Goal: Task Accomplishment & Management: Manage account settings

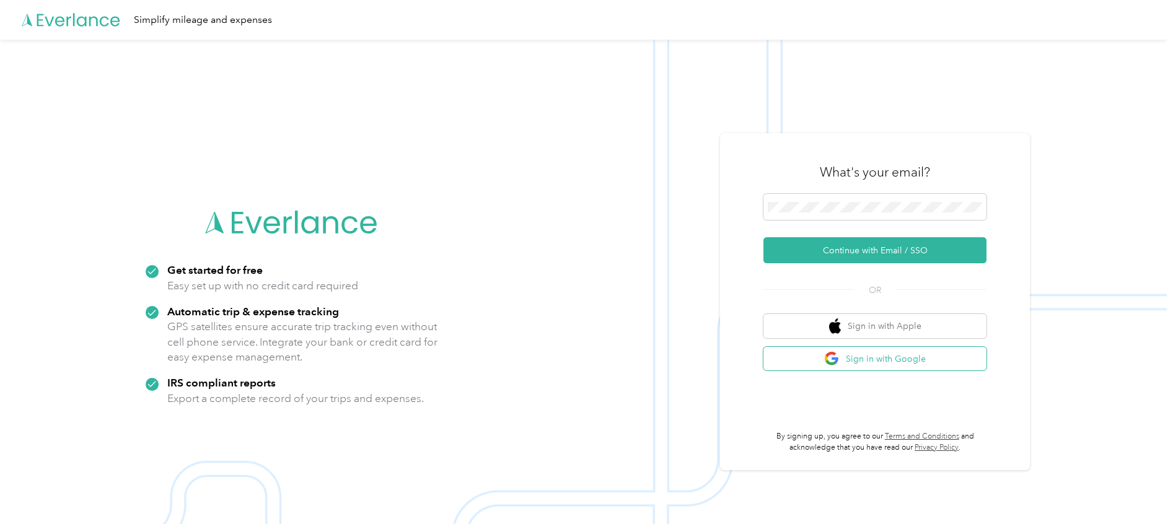
click at [957, 364] on button "Sign in with Google" at bounding box center [875, 359] width 223 height 24
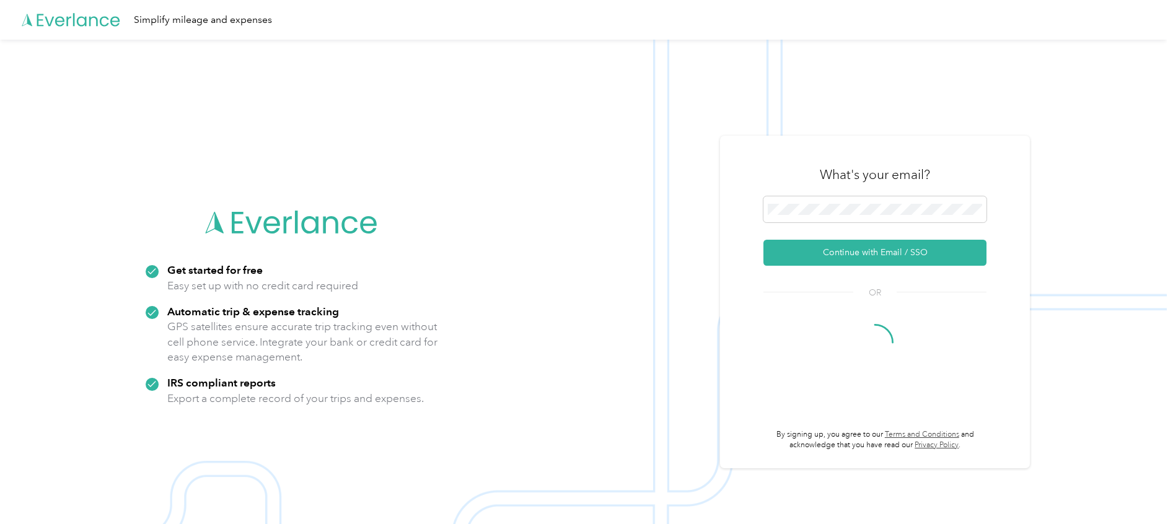
click at [622, 159] on img at bounding box center [583, 302] width 1167 height 524
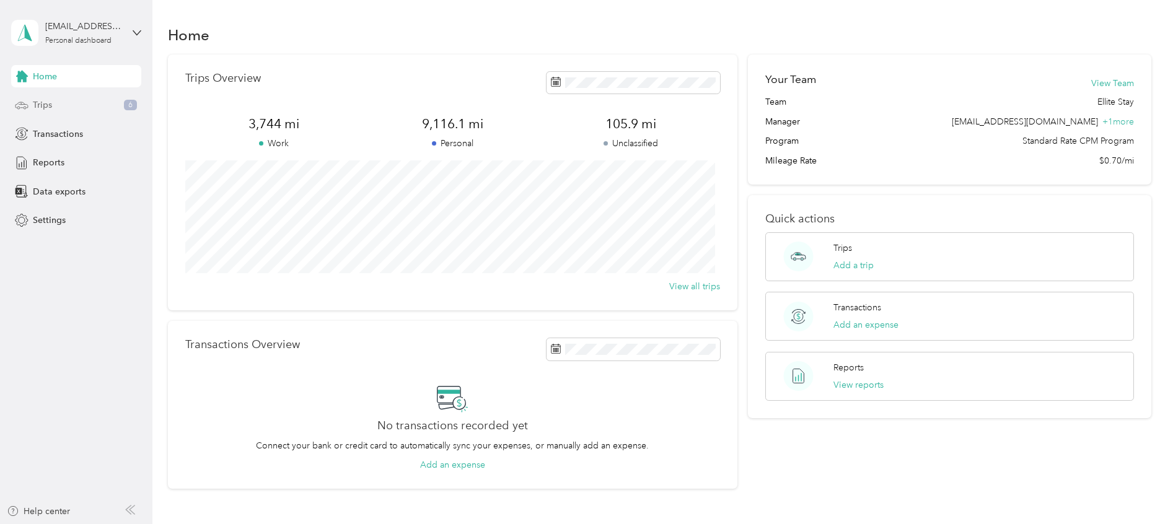
click at [85, 112] on div "Trips 6" at bounding box center [76, 105] width 130 height 22
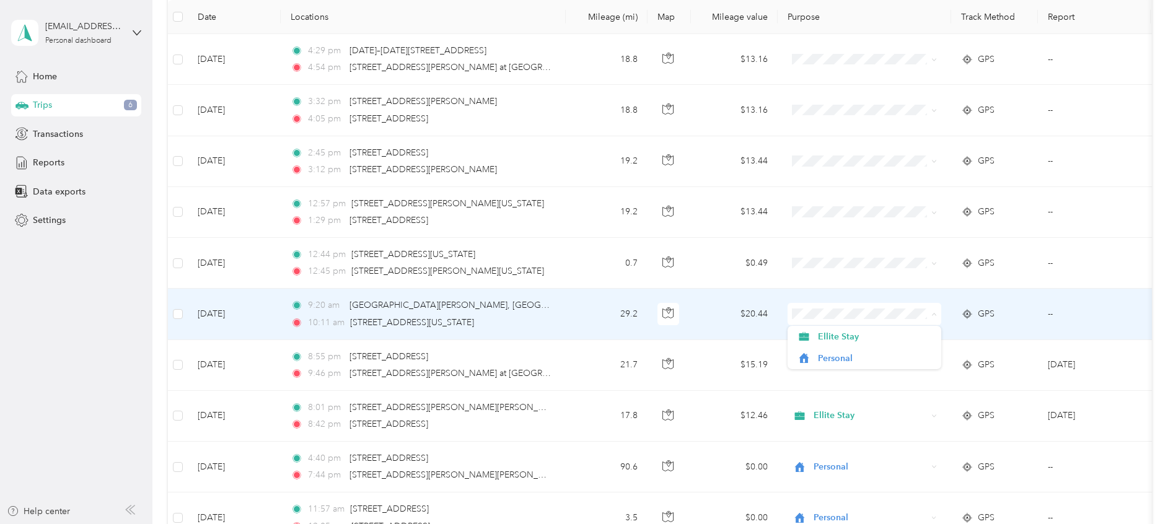
scroll to position [175, 0]
click at [841, 356] on span "Personal" at bounding box center [875, 358] width 115 height 13
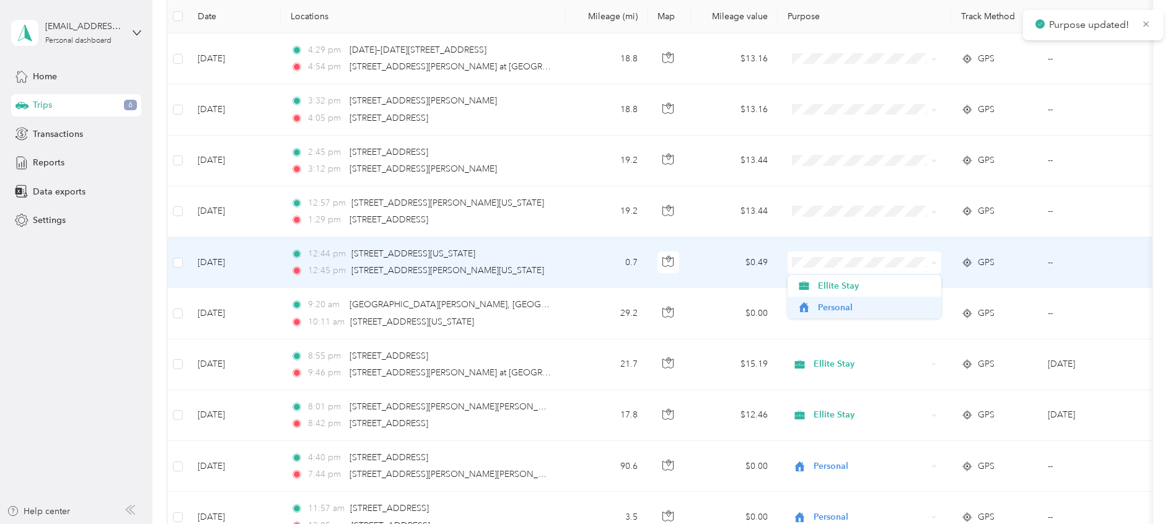
click at [851, 309] on span "Personal" at bounding box center [875, 307] width 115 height 13
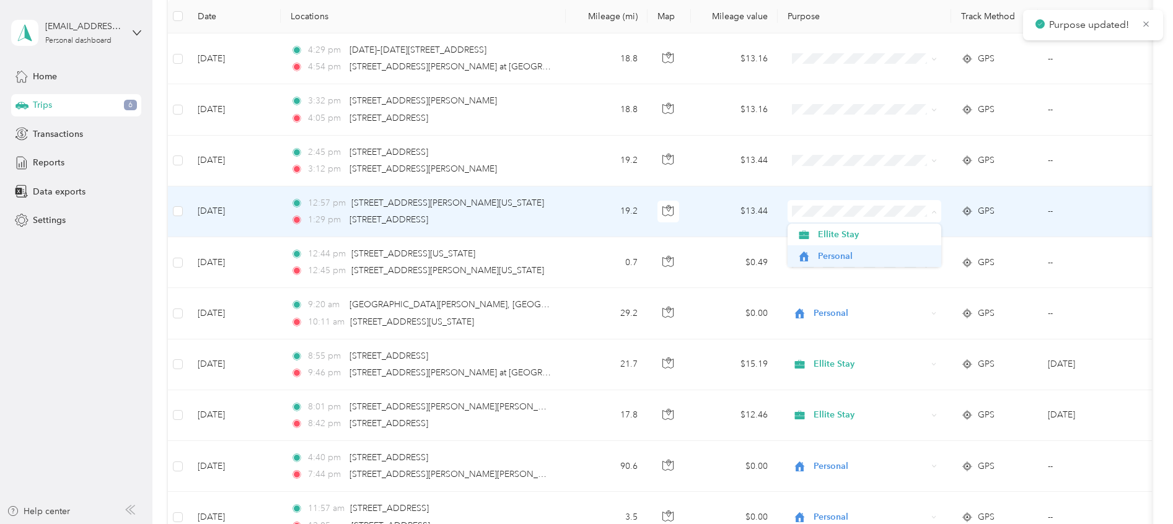
click at [849, 256] on span "Personal" at bounding box center [875, 256] width 115 height 13
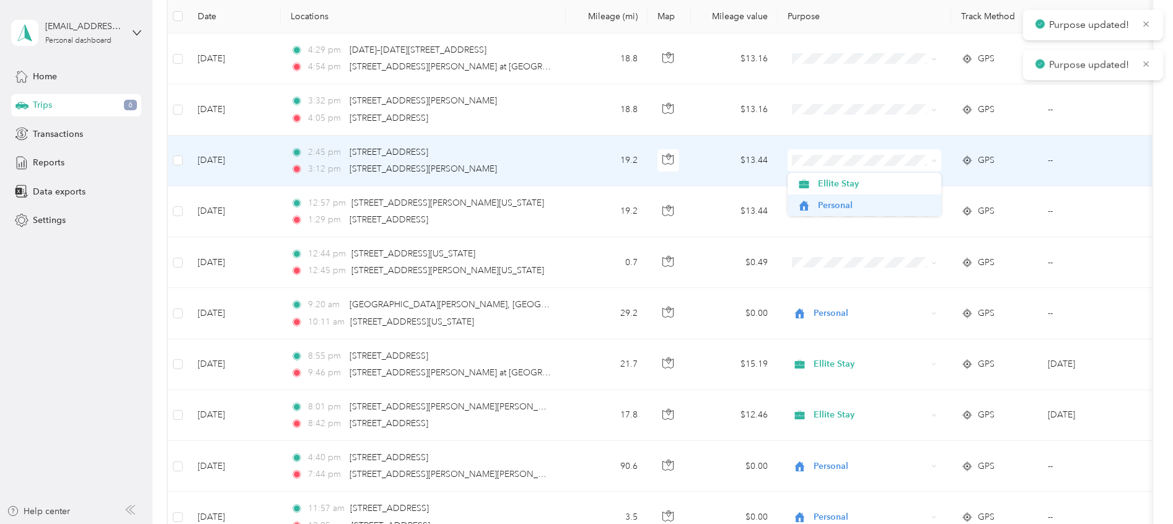
click at [846, 213] on li "Personal" at bounding box center [865, 206] width 154 height 22
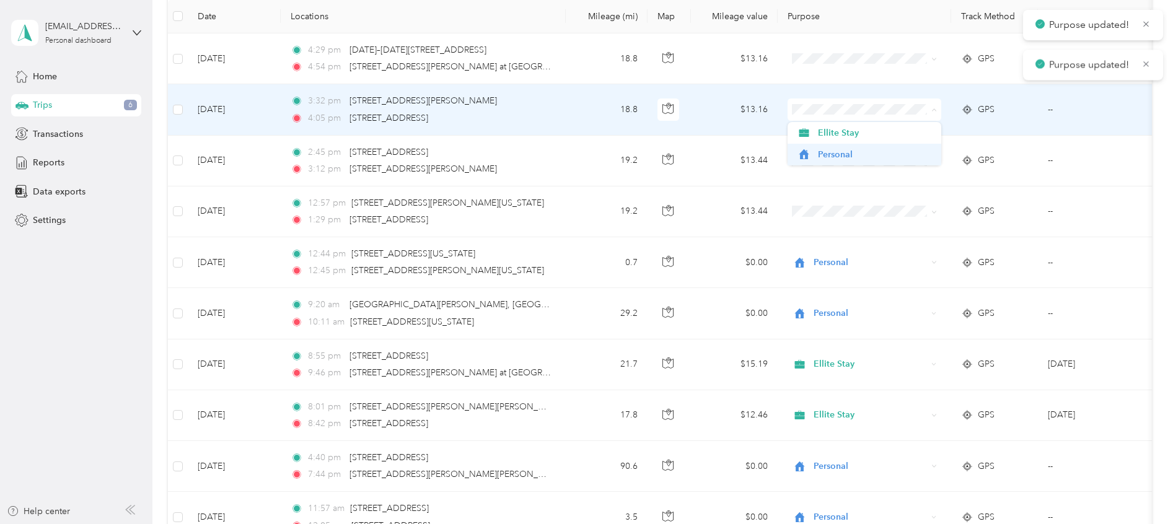
click at [859, 151] on span "Personal" at bounding box center [875, 154] width 115 height 13
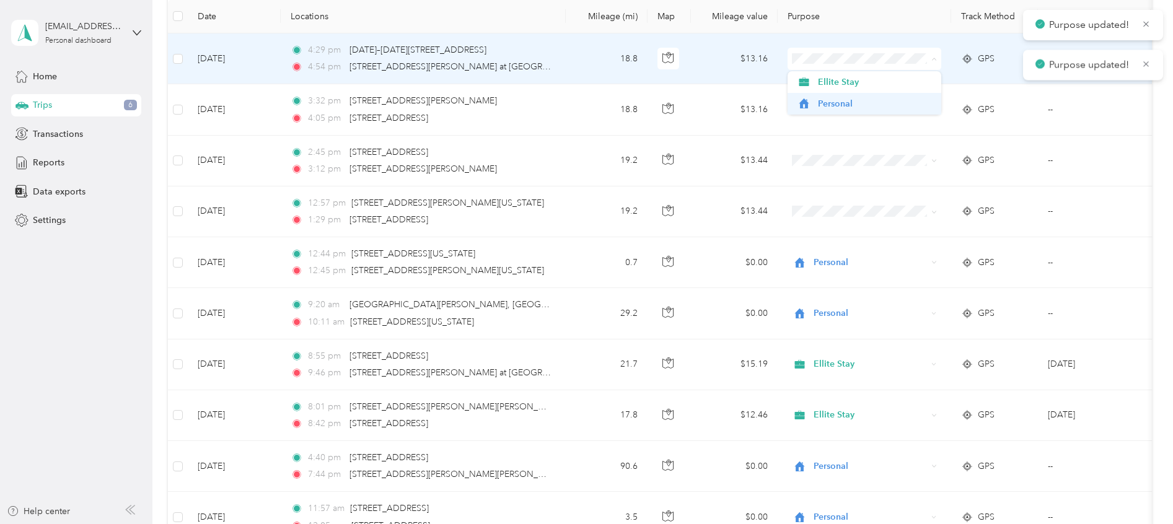
click at [868, 99] on span "Personal" at bounding box center [875, 103] width 115 height 13
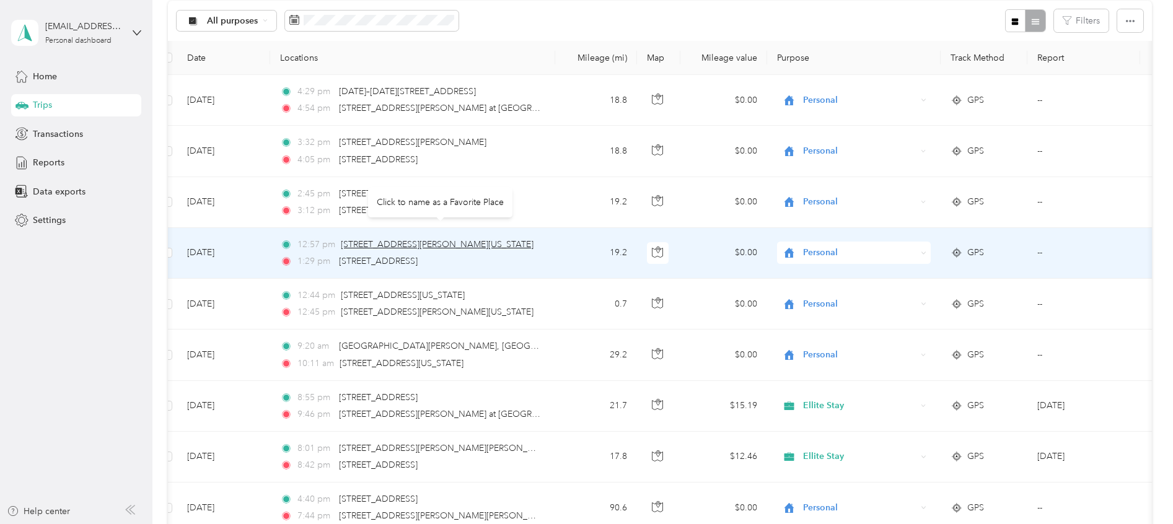
scroll to position [159, 0]
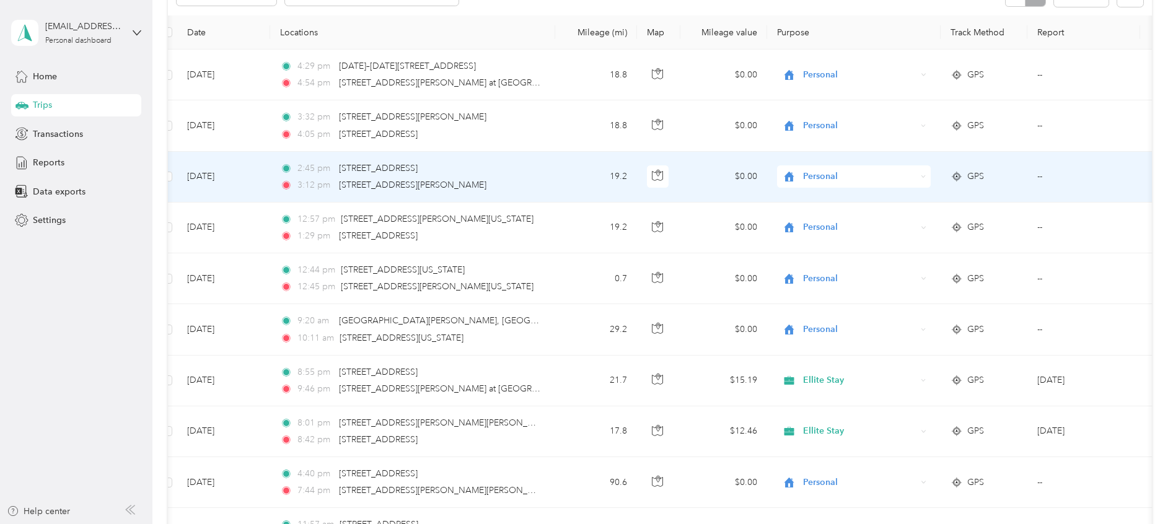
click at [865, 74] on span "Personal" at bounding box center [859, 75] width 113 height 14
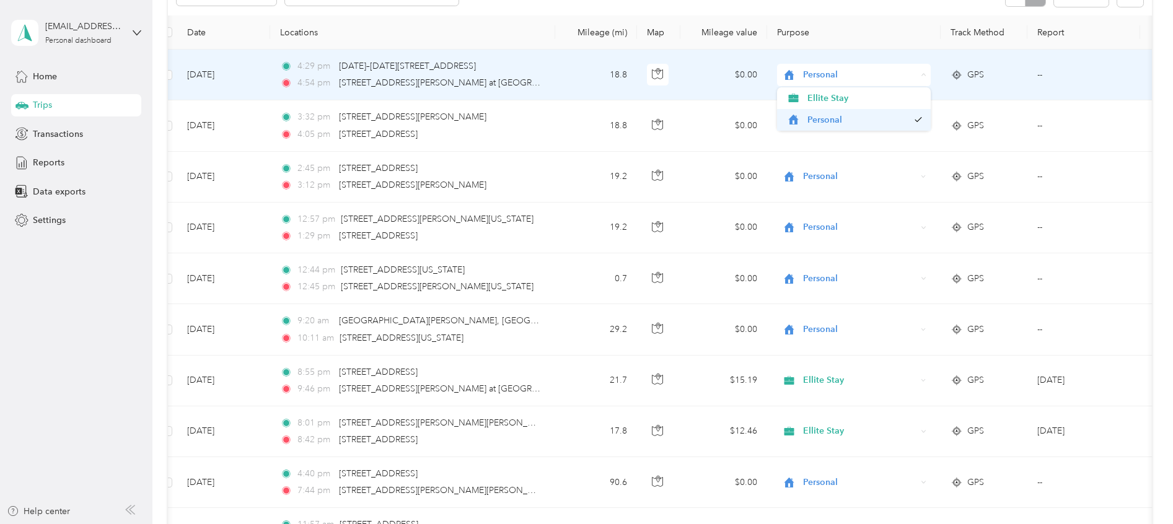
click at [866, 123] on span "Personal" at bounding box center [858, 119] width 100 height 13
click at [872, 80] on span "Personal" at bounding box center [859, 75] width 113 height 14
click at [883, 21] on th "Purpose" at bounding box center [854, 32] width 174 height 34
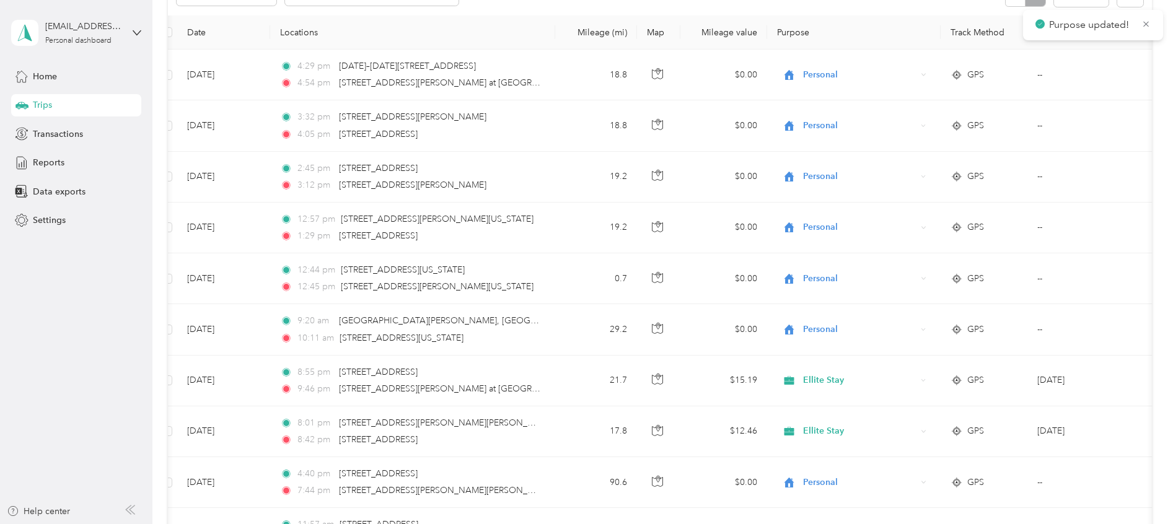
click at [870, 76] on span "Personal" at bounding box center [859, 75] width 113 height 14
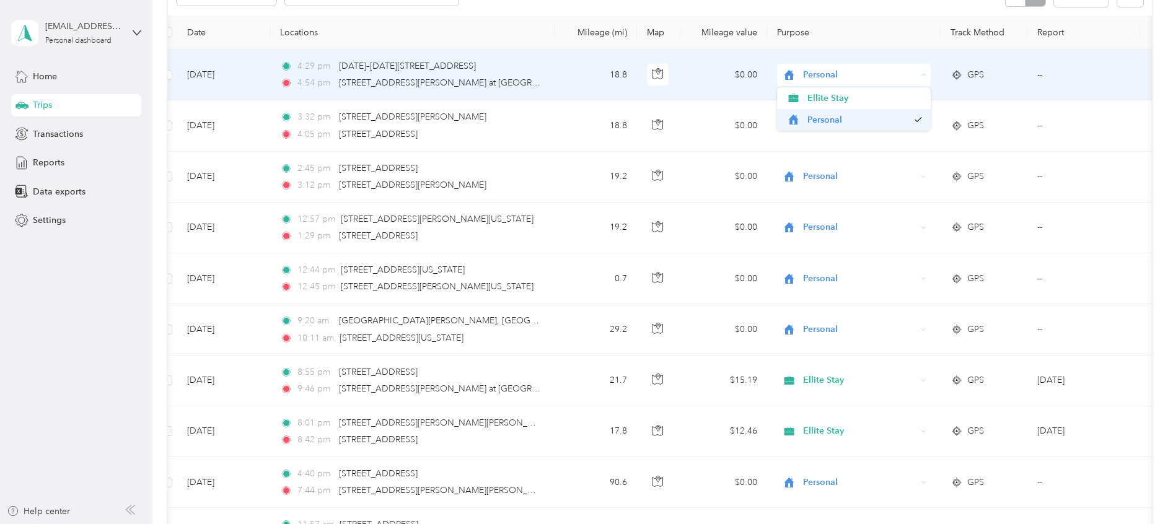
click at [873, 121] on span "Personal" at bounding box center [858, 119] width 100 height 13
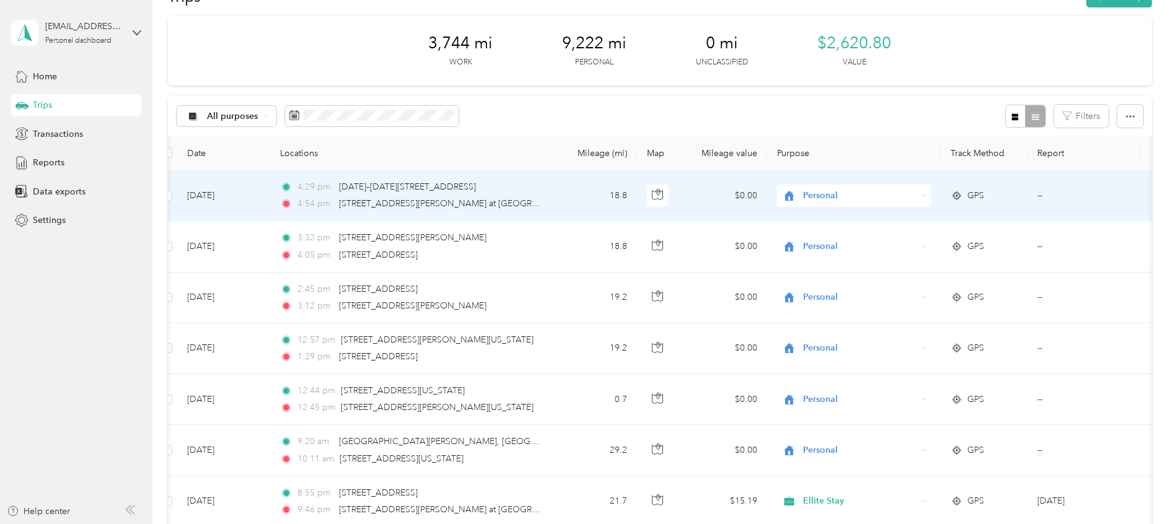
scroll to position [37, 0]
click at [55, 188] on span "Data exports" at bounding box center [59, 191] width 53 height 13
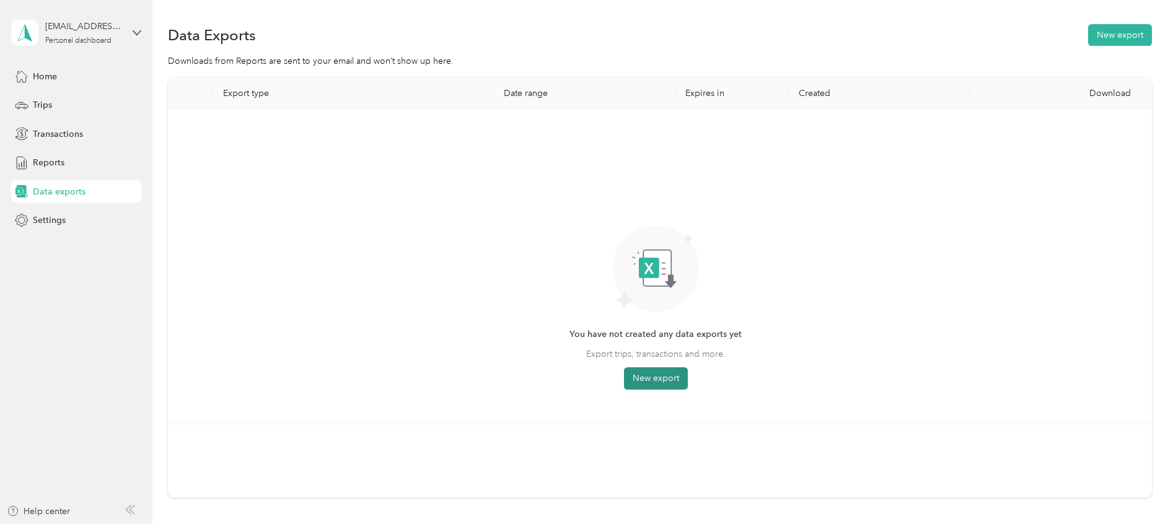
click at [645, 377] on button "New export" at bounding box center [656, 379] width 64 height 22
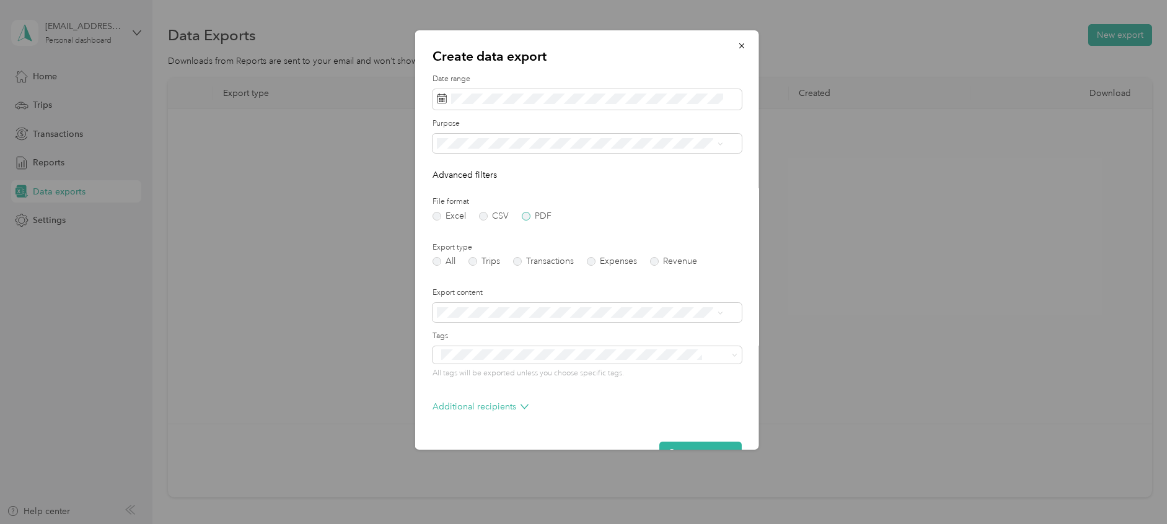
click at [536, 214] on label "PDF" at bounding box center [536, 216] width 30 height 9
click at [477, 262] on label "Trips" at bounding box center [484, 261] width 32 height 9
click at [444, 265] on label "All" at bounding box center [443, 261] width 23 height 9
click at [472, 262] on label "Trips" at bounding box center [484, 261] width 32 height 9
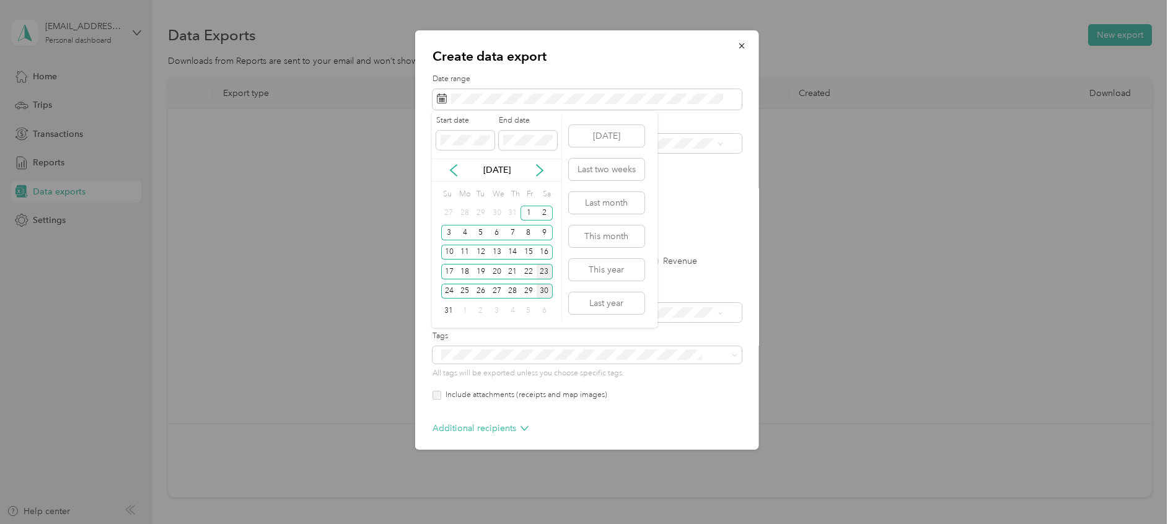
click at [544, 271] on div "23" at bounding box center [545, 271] width 16 height 15
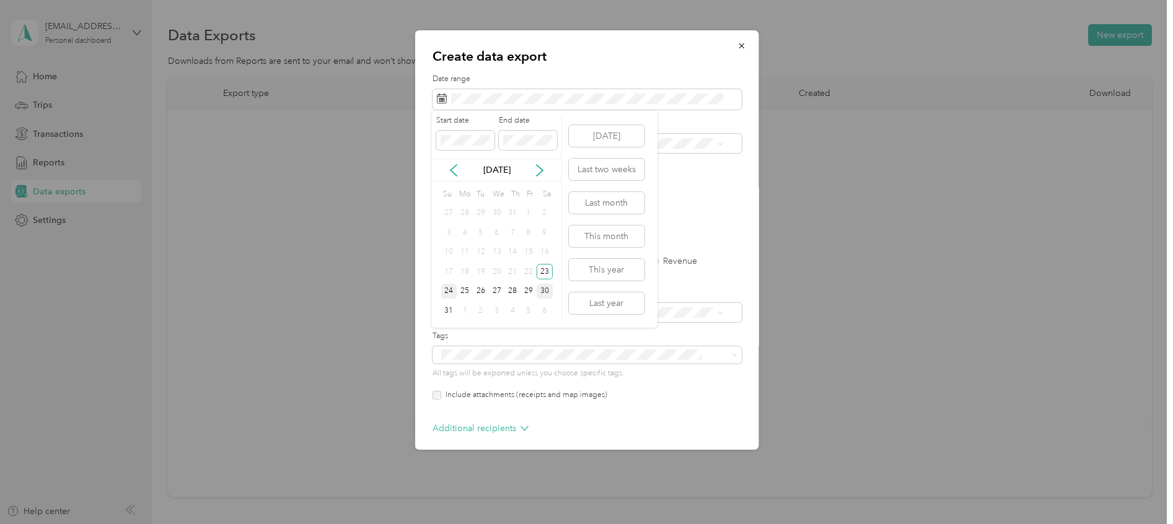
click at [452, 290] on div "24" at bounding box center [449, 291] width 16 height 15
click at [448, 294] on div "24" at bounding box center [449, 291] width 16 height 15
click at [429, 108] on div "Create data export Date range Purpose Advanced filters File format Excel CSV PD…" at bounding box center [587, 240] width 344 height 420
click at [439, 99] on rect at bounding box center [439, 99] width 1 height 1
click at [443, 99] on rect at bounding box center [443, 99] width 1 height 1
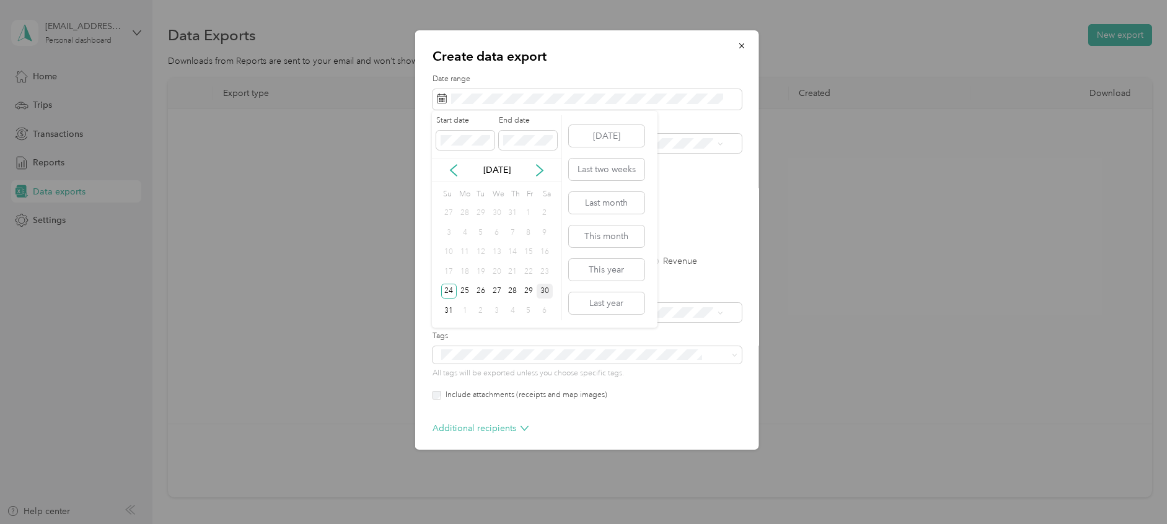
click at [547, 287] on div "30" at bounding box center [545, 291] width 16 height 15
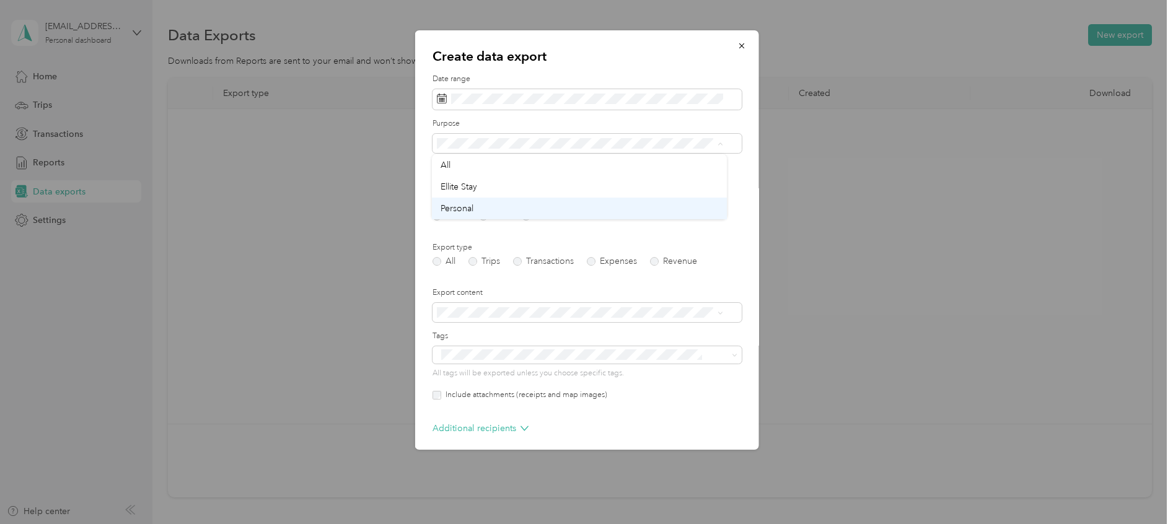
click at [460, 208] on span "Personal" at bounding box center [457, 208] width 33 height 11
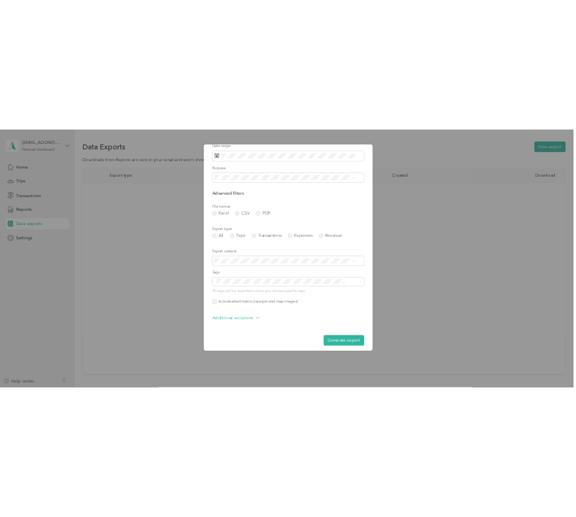
scroll to position [53, 0]
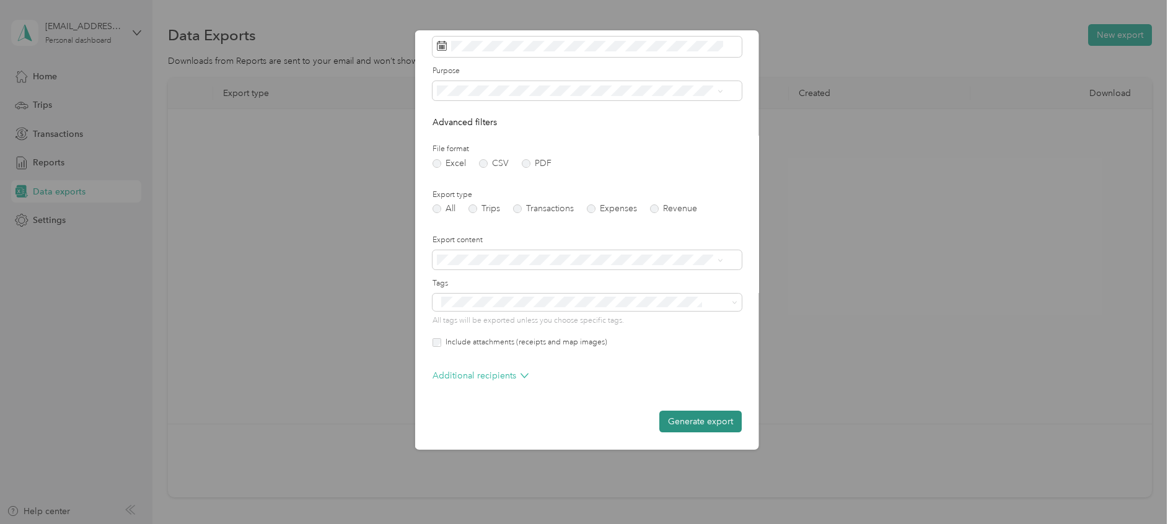
click at [670, 425] on button "Generate export" at bounding box center [700, 422] width 82 height 22
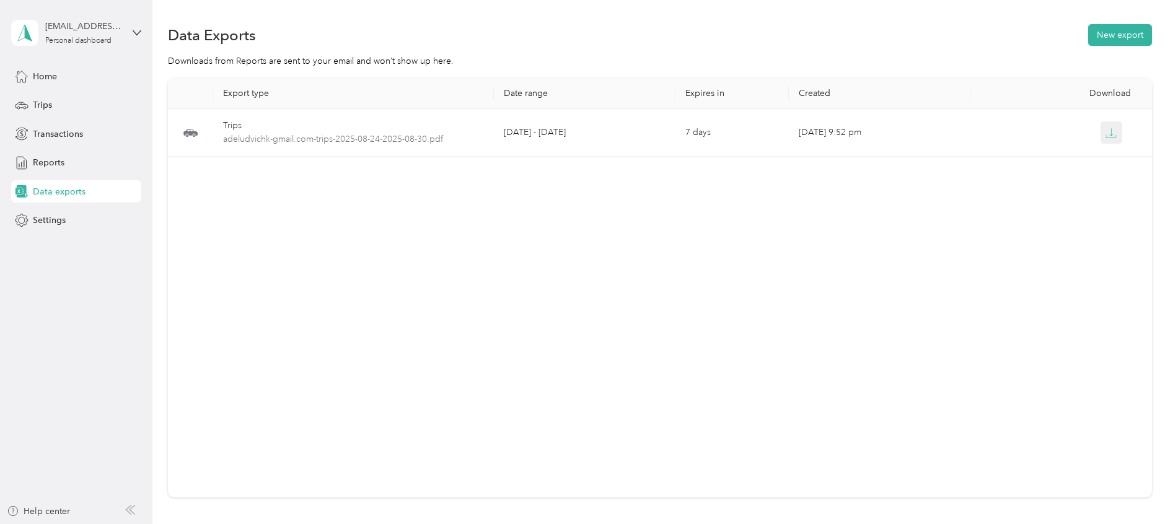
click at [1106, 133] on icon "button" at bounding box center [1111, 133] width 11 height 11
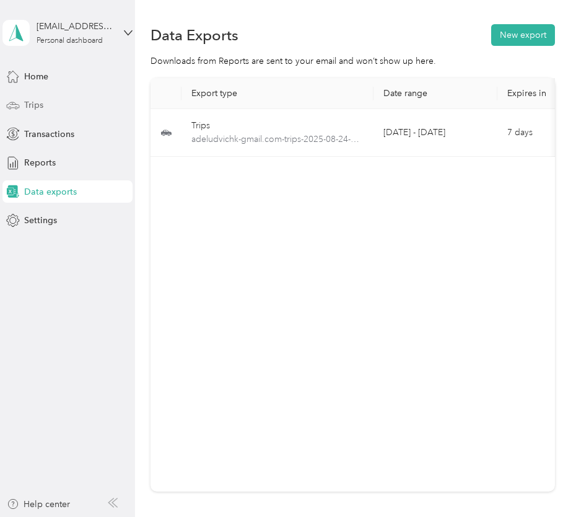
click at [19, 105] on icon at bounding box center [13, 105] width 12 height 6
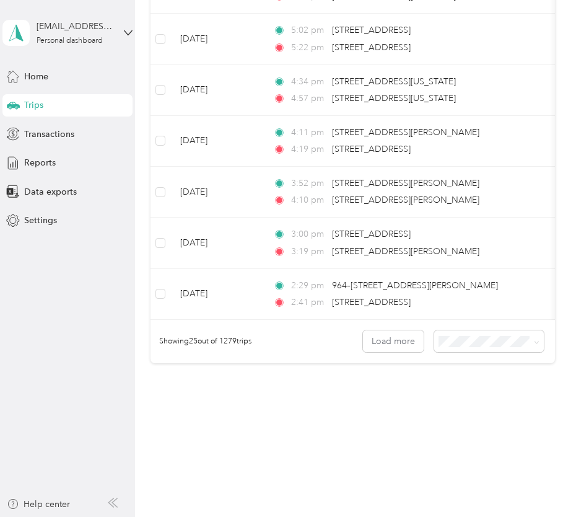
scroll to position [1225, 0]
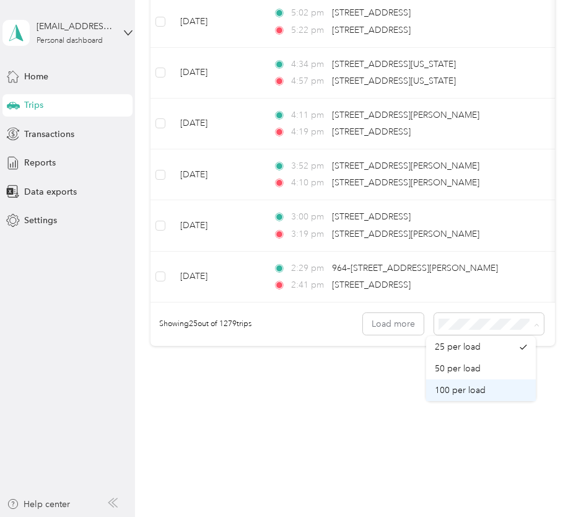
click at [445, 392] on span "100 per load" at bounding box center [460, 390] width 51 height 11
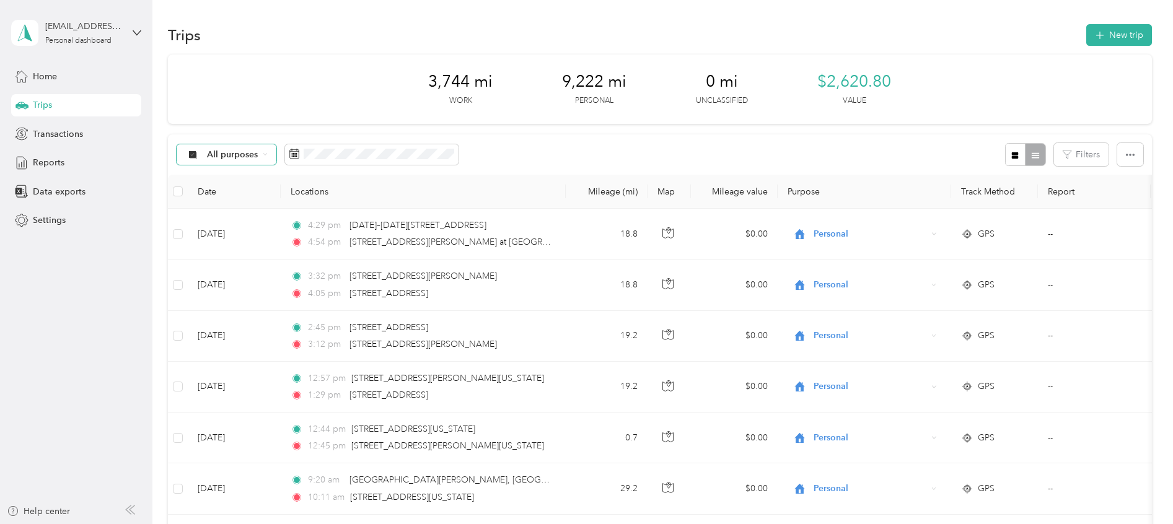
click at [218, 159] on span "All purposes" at bounding box center [232, 155] width 51 height 9
click at [205, 159] on span "All purposes" at bounding box center [221, 155] width 73 height 10
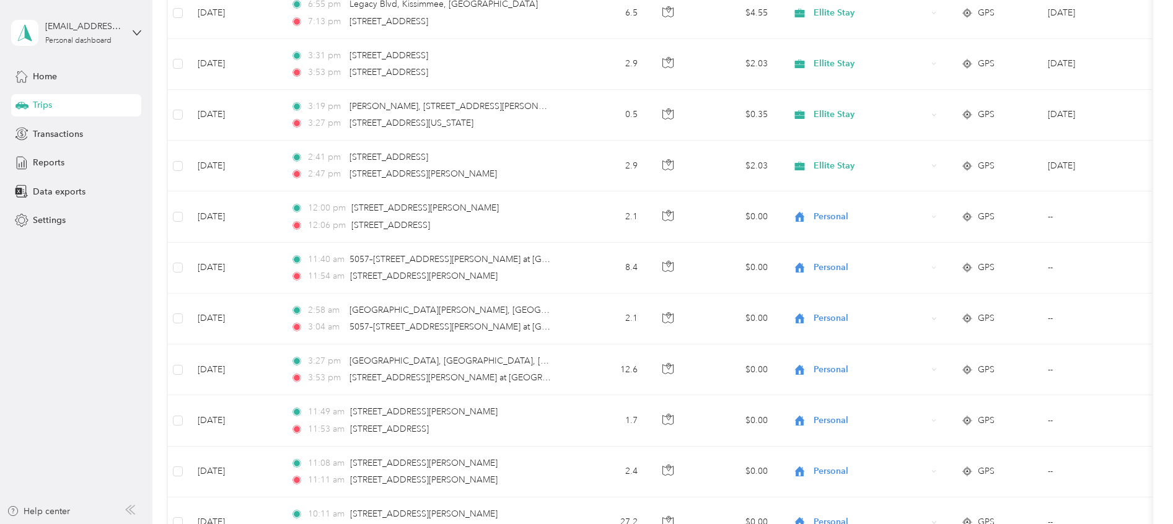
scroll to position [2852, 0]
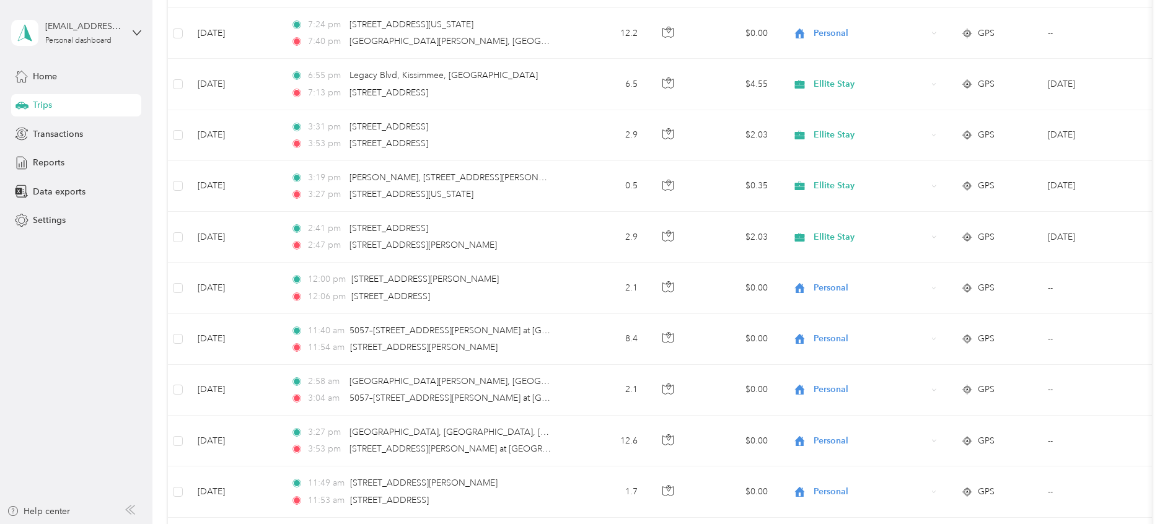
click at [1036, 500] on td "GPS" at bounding box center [994, 492] width 87 height 51
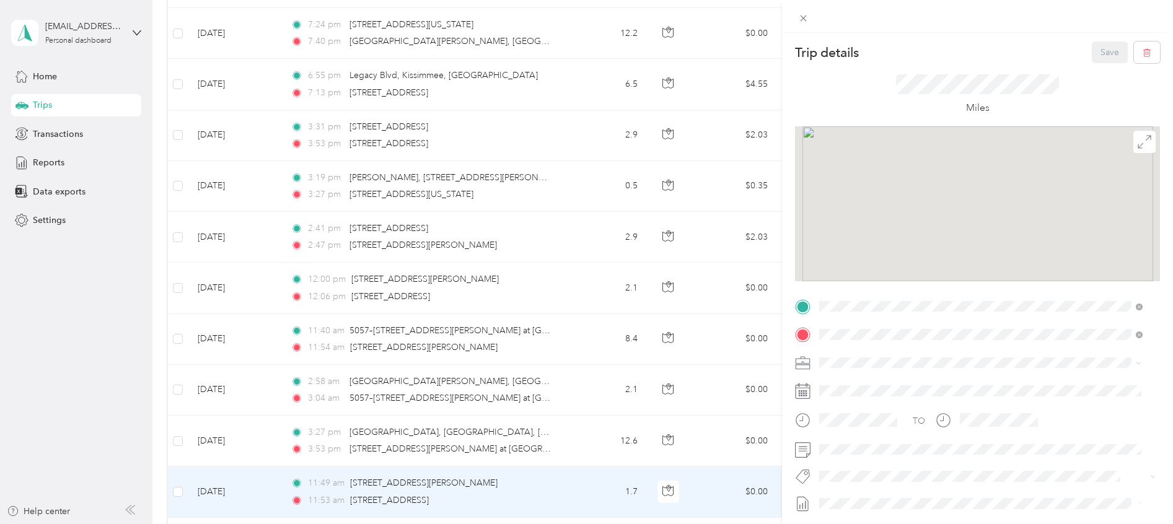
scroll to position [131, 0]
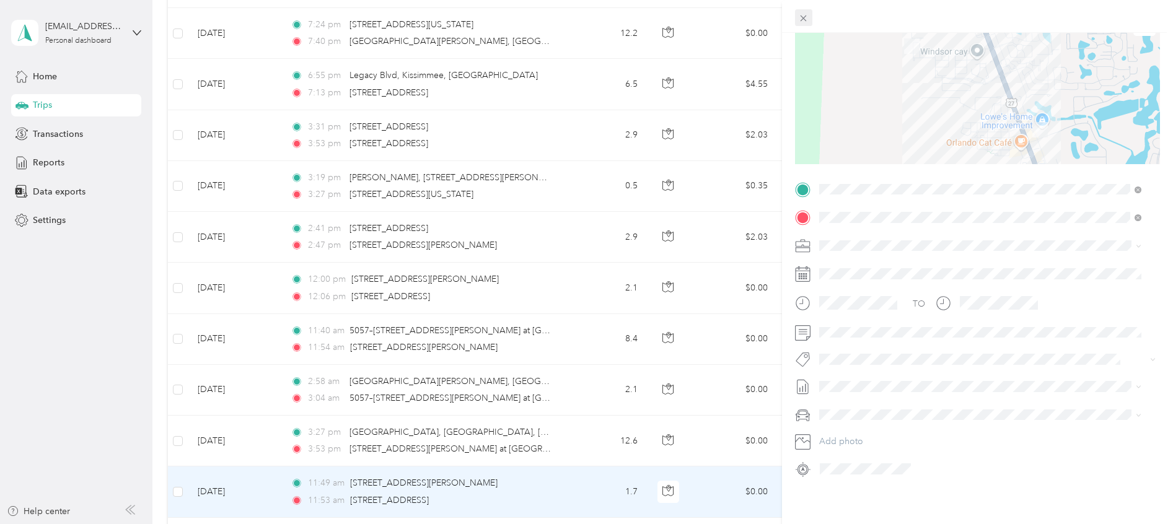
click at [803, 20] on icon at bounding box center [803, 18] width 11 height 11
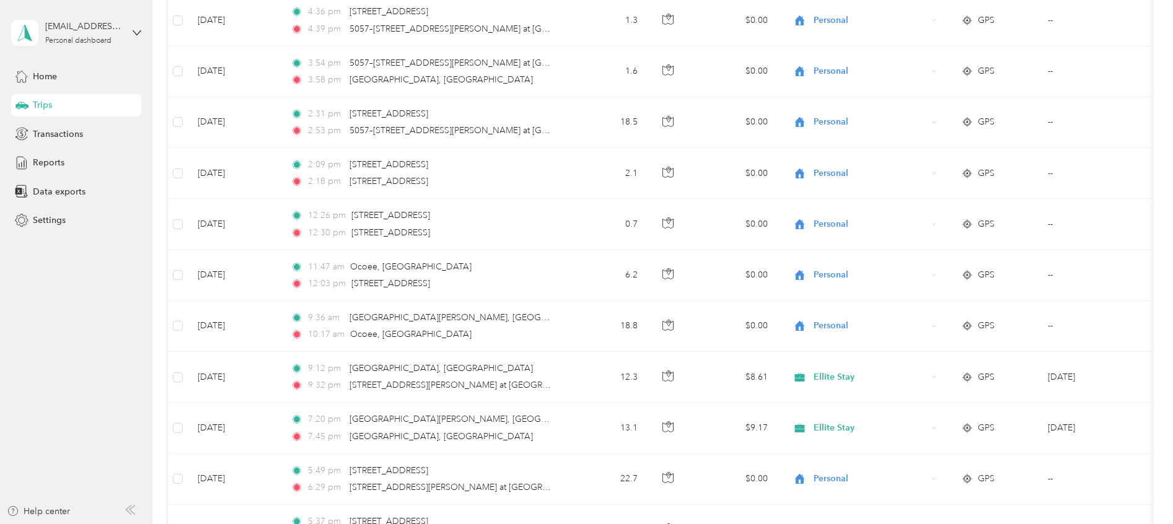
scroll to position [4141, 0]
click at [320, 179] on span "2:18 pm" at bounding box center [325, 180] width 35 height 14
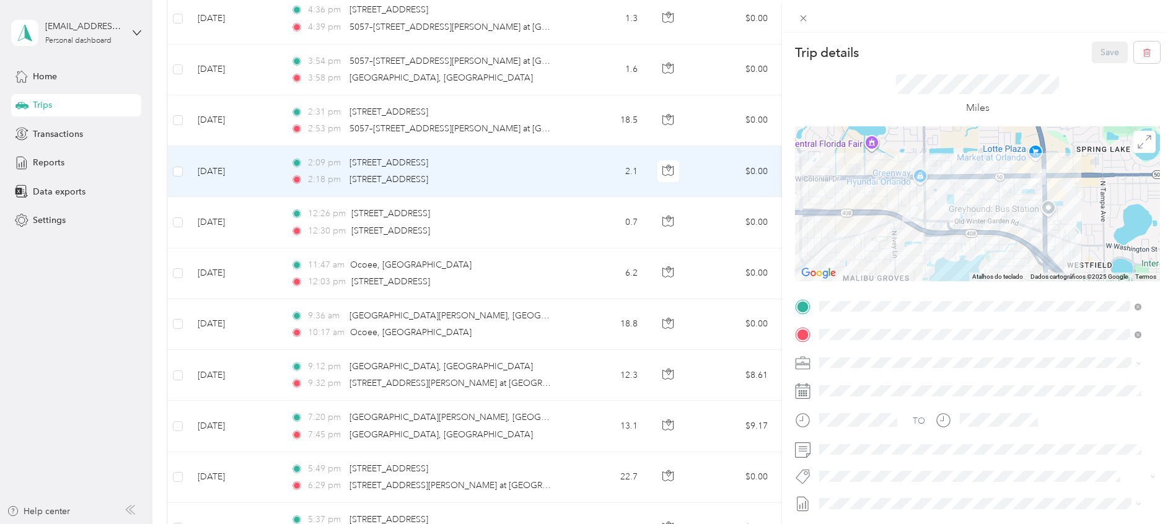
click at [259, 173] on div "Trip details Save This trip cannot be edited because it is either under review,…" at bounding box center [586, 262] width 1173 height 524
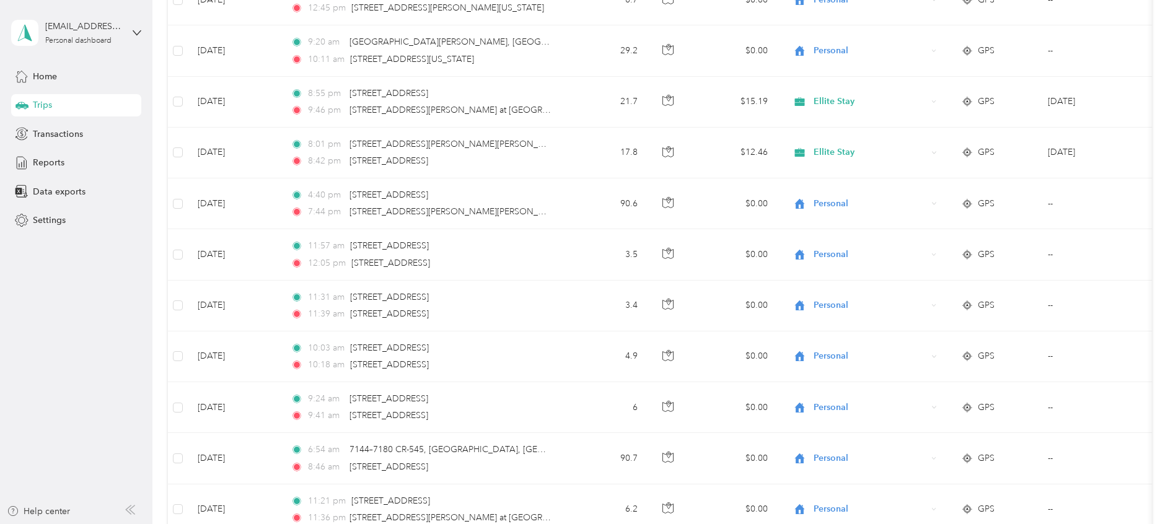
scroll to position [94, 0]
